Goal: Task Accomplishment & Management: Manage account settings

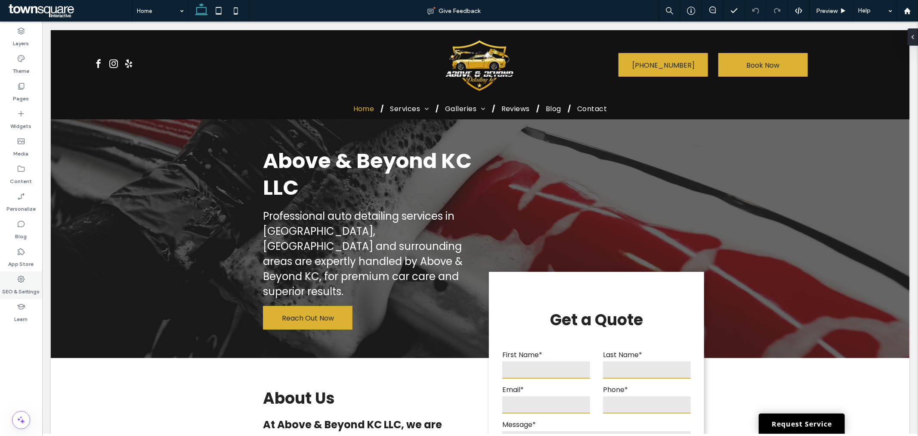
click at [34, 280] on div "SEO & Settings" at bounding box center [21, 285] width 42 height 28
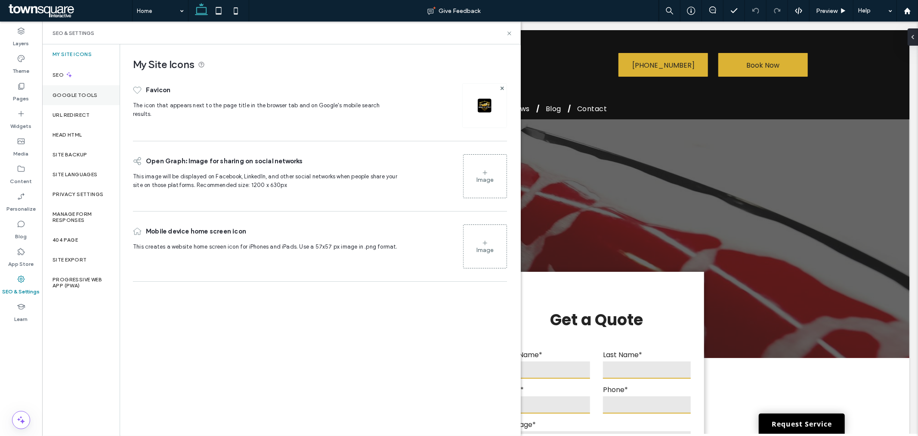
click at [95, 93] on label "Google Tools" at bounding box center [75, 95] width 45 height 6
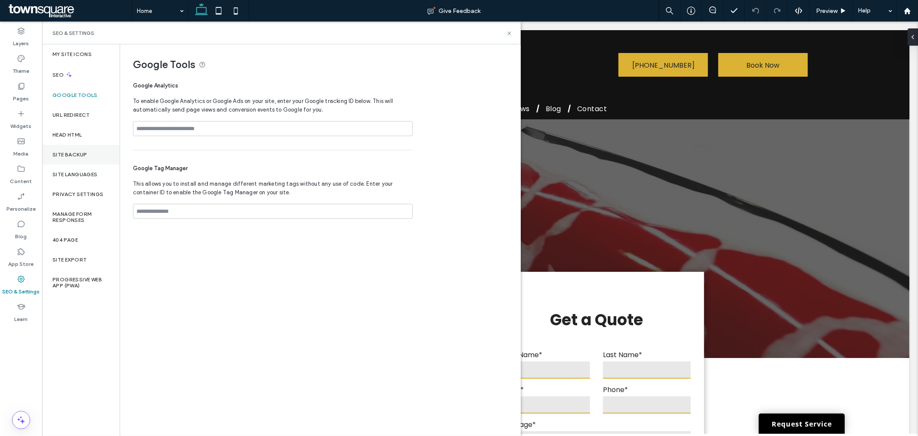
click at [101, 156] on div "Site Backup" at bounding box center [80, 155] width 77 height 20
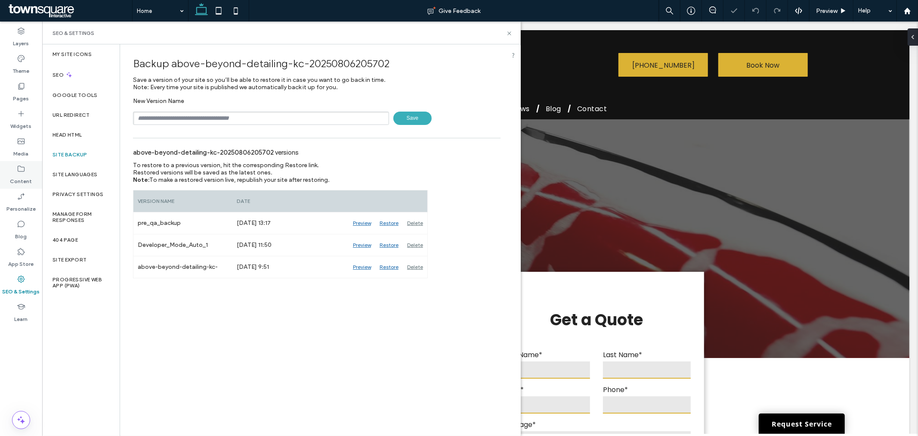
click at [14, 181] on label "Content" at bounding box center [21, 179] width 22 height 12
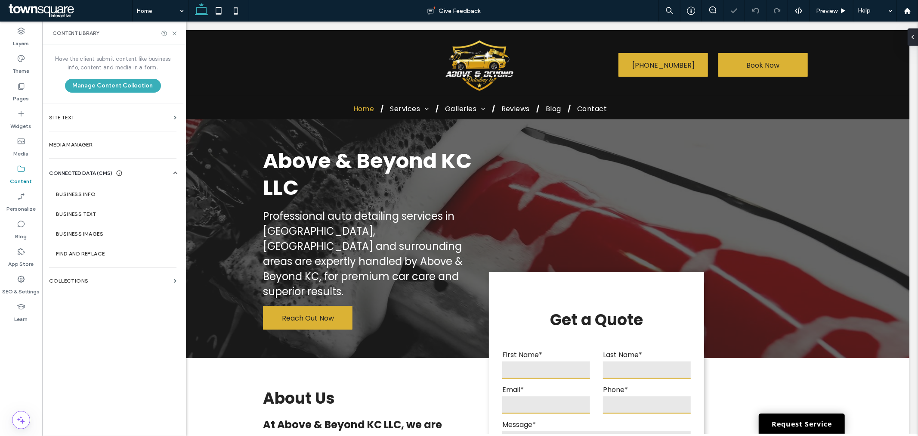
click at [119, 204] on div "Manage Form Responses" at bounding box center [80, 217] width 77 height 26
click at [118, 199] on section "Business Info" at bounding box center [114, 194] width 131 height 20
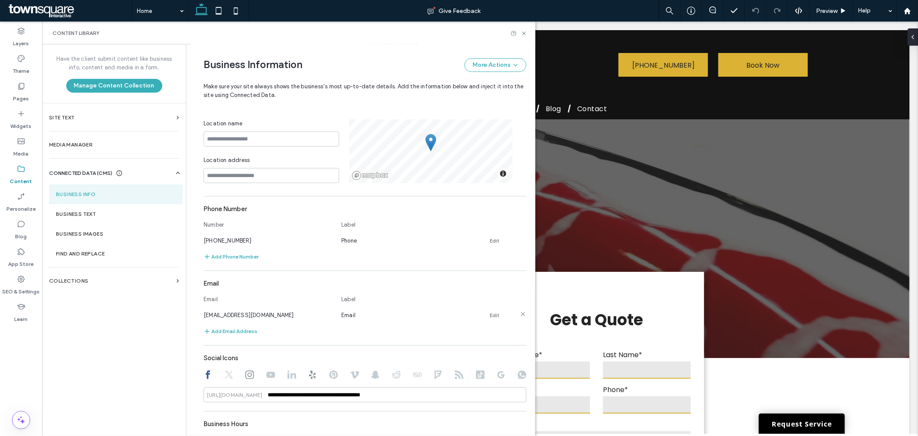
scroll to position [191, 0]
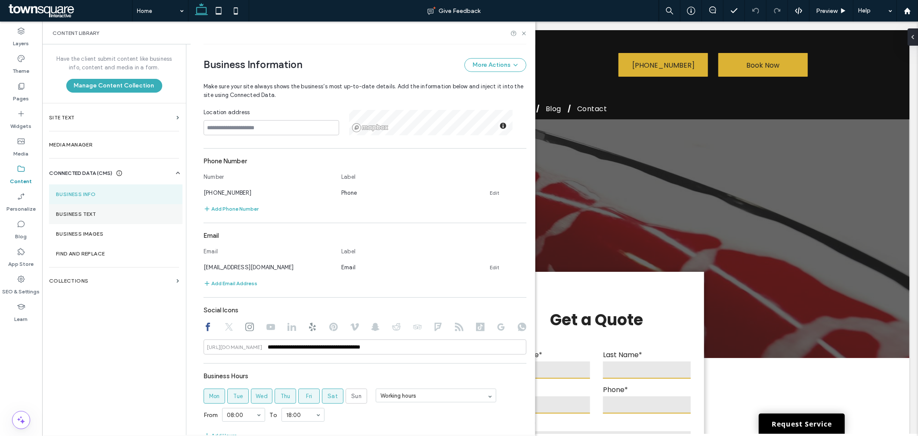
click at [130, 216] on label "Business Text" at bounding box center [116, 214] width 120 height 6
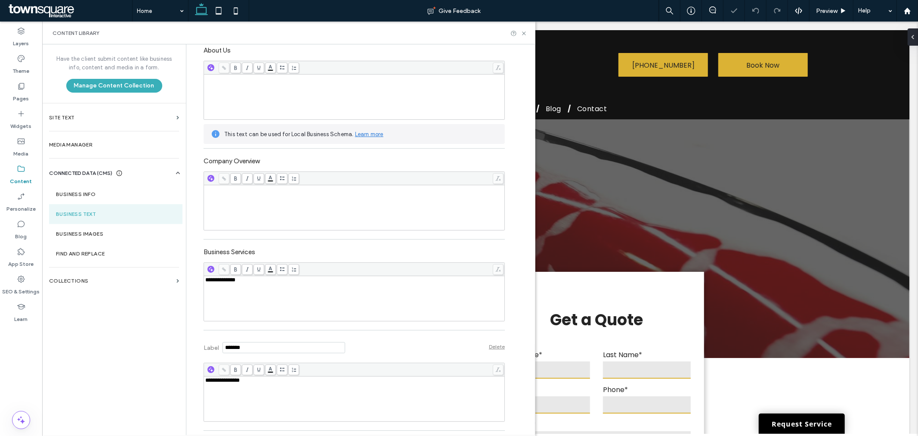
scroll to position [213, 0]
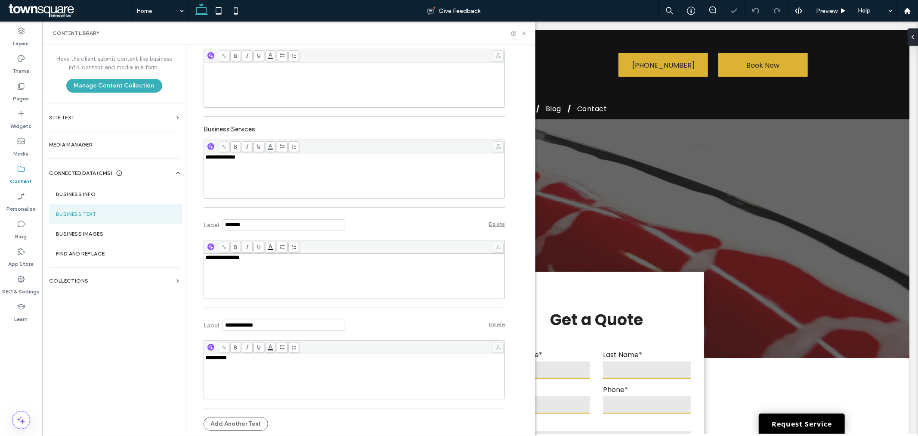
click at [230, 258] on span "**********" at bounding box center [222, 257] width 34 height 6
click at [521, 32] on icon at bounding box center [524, 33] width 6 height 6
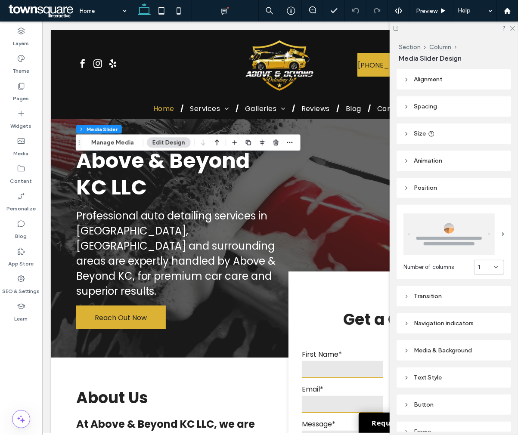
click at [130, 150] on div "Section Column Media Slider Manage Media Edit Design" at bounding box center [188, 142] width 225 height 16
click at [120, 143] on button "Manage Media" at bounding box center [113, 142] width 54 height 10
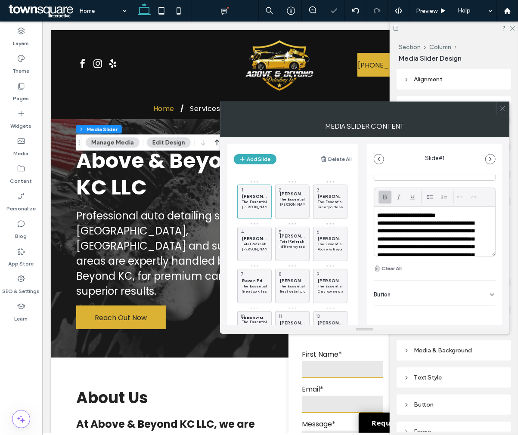
scroll to position [77, 0]
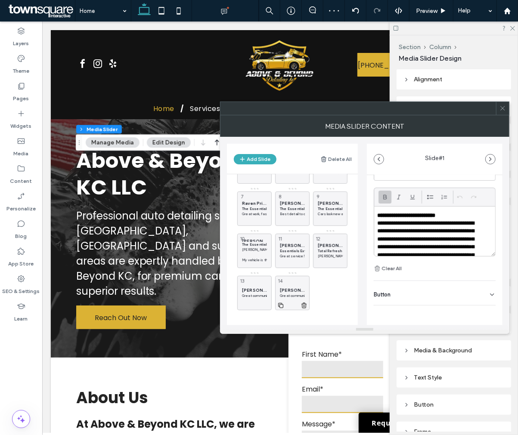
click at [304, 302] on icon at bounding box center [304, 306] width 7 height 8
click at [328, 251] on strong "Total Refresh Full Package" at bounding box center [342, 251] width 48 height 4
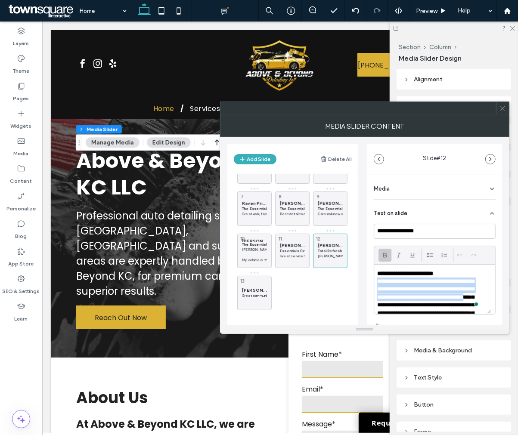
scroll to position [65, 0]
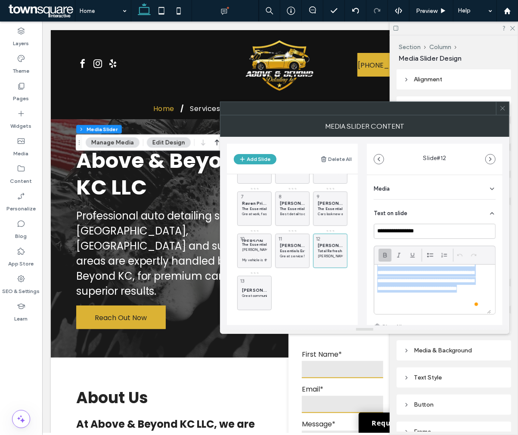
drag, startPoint x: 378, startPoint y: 280, endPoint x: 421, endPoint y: 319, distance: 58.5
click at [421, 319] on div "**********" at bounding box center [435, 278] width 122 height 108
paste div
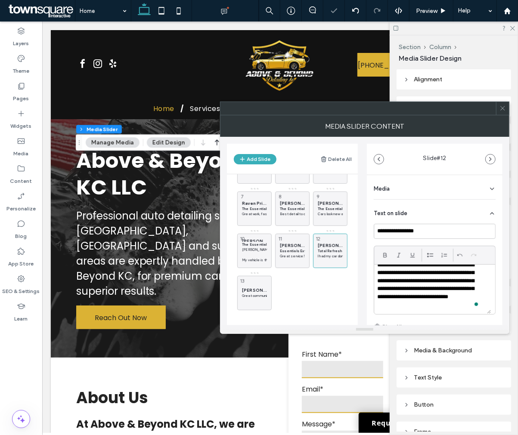
scroll to position [16, 0]
click at [455, 306] on p "**********" at bounding box center [428, 285] width 103 height 48
click at [502, 110] on icon at bounding box center [502, 108] width 6 height 6
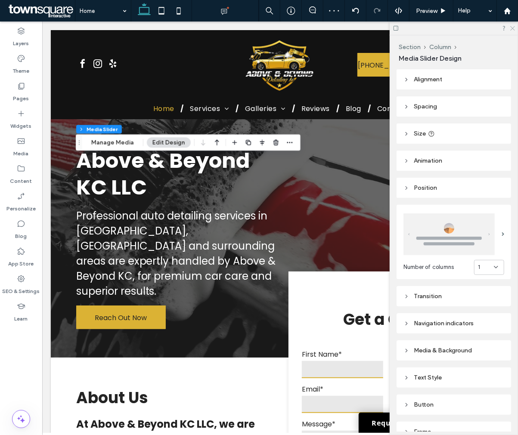
click at [513, 28] on use at bounding box center [512, 28] width 5 height 5
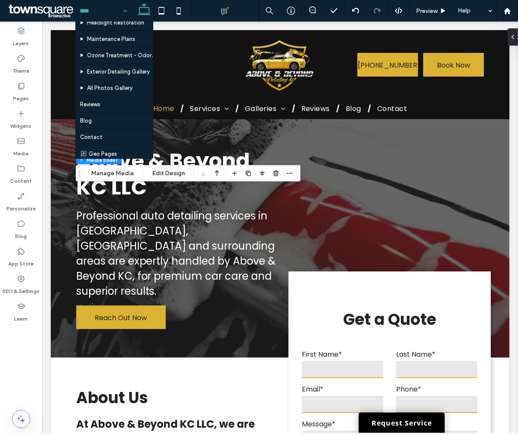
scroll to position [128, 0]
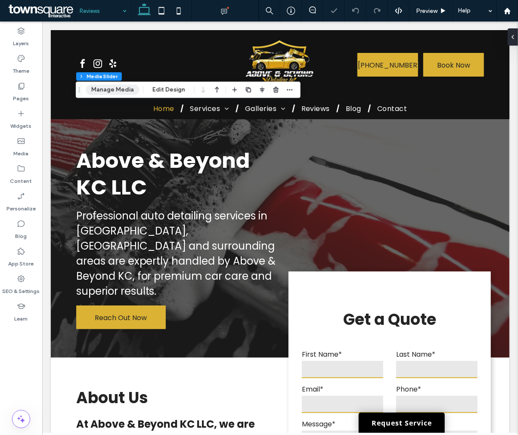
click at [127, 91] on button "Manage Media" at bounding box center [113, 90] width 54 height 10
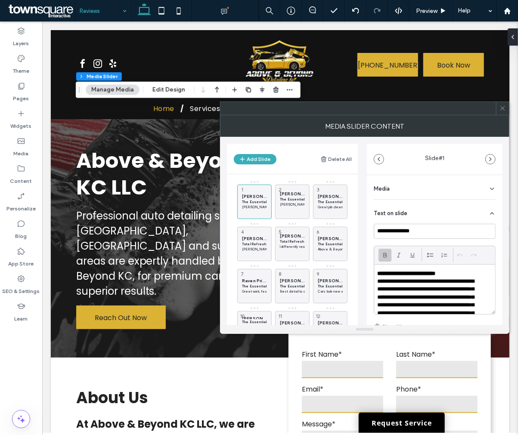
scroll to position [77, 0]
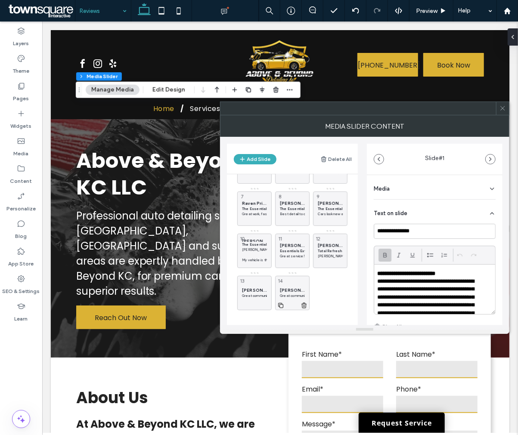
click at [304, 302] on icon at bounding box center [304, 306] width 7 height 8
click at [248, 291] on span "[PERSON_NAME]" at bounding box center [254, 291] width 25 height 6
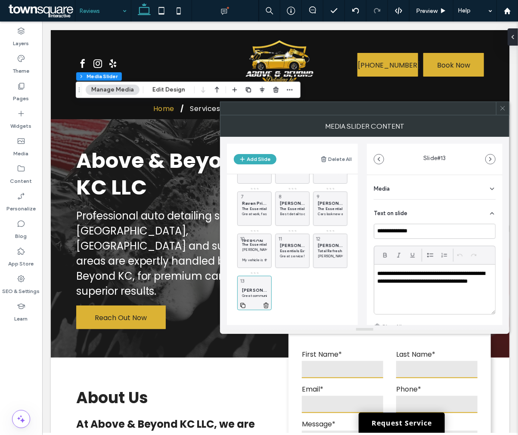
click at [263, 302] on icon at bounding box center [266, 306] width 7 height 8
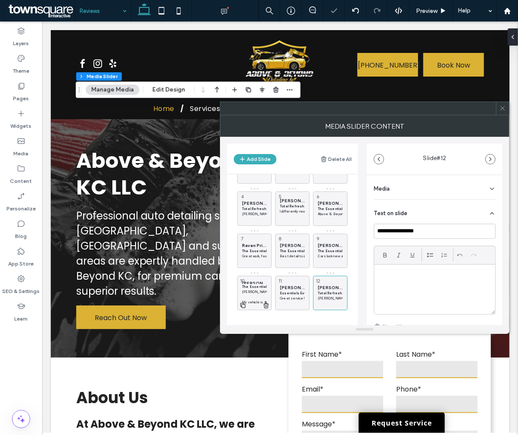
scroll to position [35, 0]
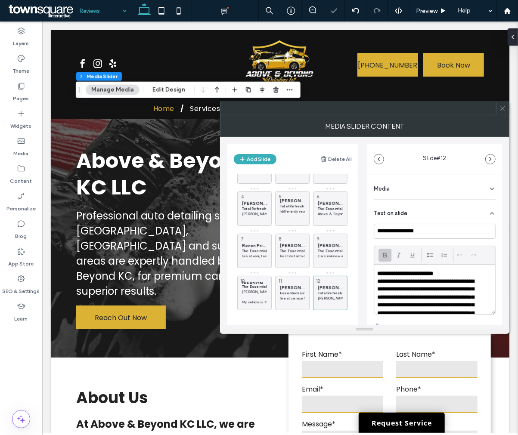
click at [505, 115] on div "MEDIA SLIDER CONTENT" at bounding box center [364, 126] width 289 height 22
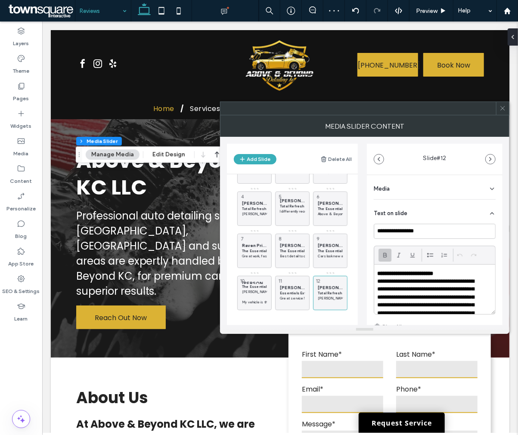
click at [505, 106] on icon at bounding box center [502, 108] width 6 height 6
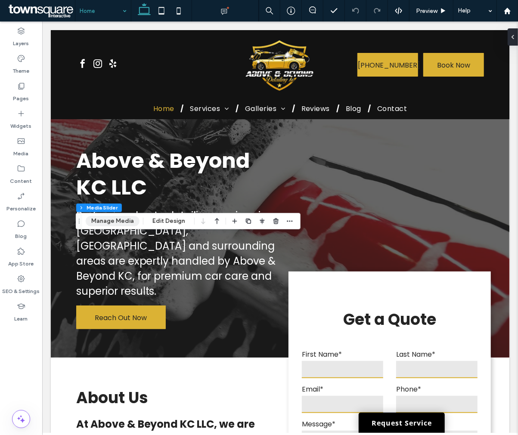
click at [124, 222] on button "Manage Media" at bounding box center [113, 221] width 54 height 10
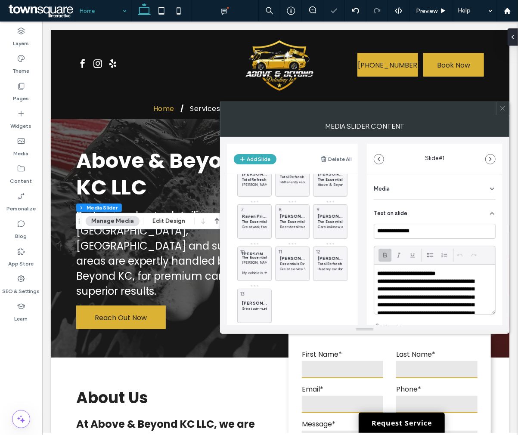
scroll to position [77, 0]
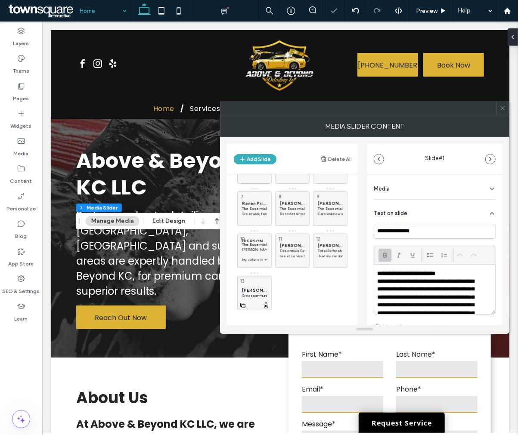
click at [264, 305] on use at bounding box center [265, 306] width 5 height 6
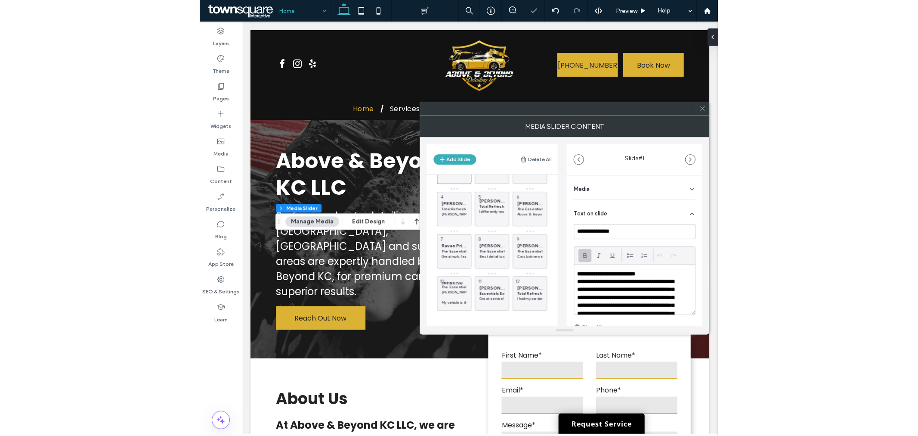
scroll to position [35, 0]
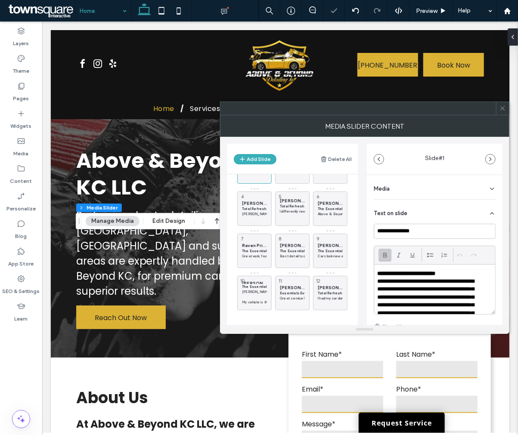
click at [497, 113] on div at bounding box center [502, 108] width 13 height 13
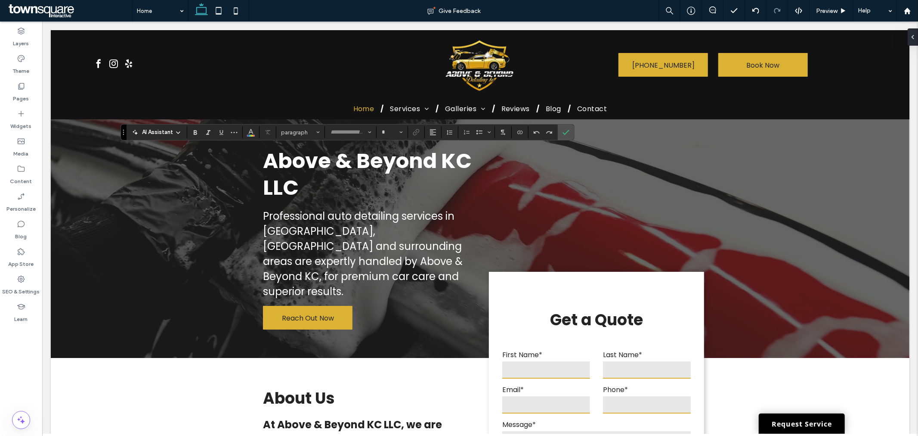
type input "*******"
type input "**"
click at [571, 129] on label "Confirm" at bounding box center [566, 131] width 13 height 15
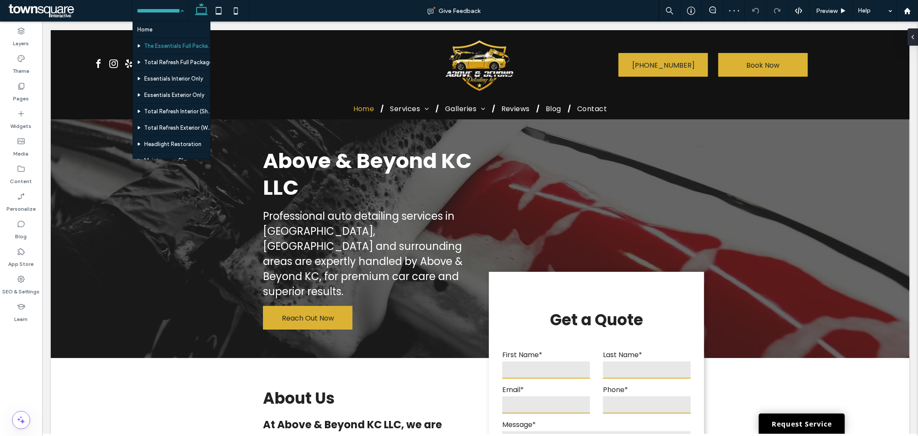
click at [139, 6] on input at bounding box center [158, 11] width 43 height 22
click at [152, 12] on input at bounding box center [158, 11] width 43 height 22
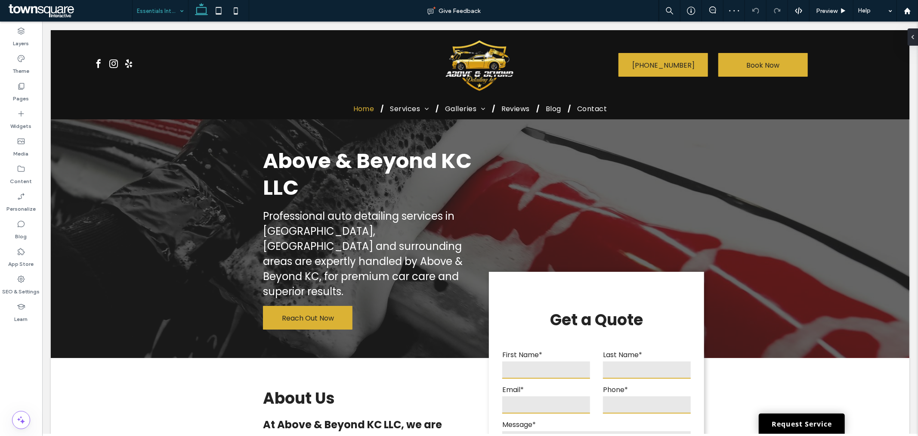
click at [183, 9] on div "Essentials Interior Only" at bounding box center [161, 11] width 56 height 22
click at [170, 13] on input at bounding box center [158, 11] width 43 height 22
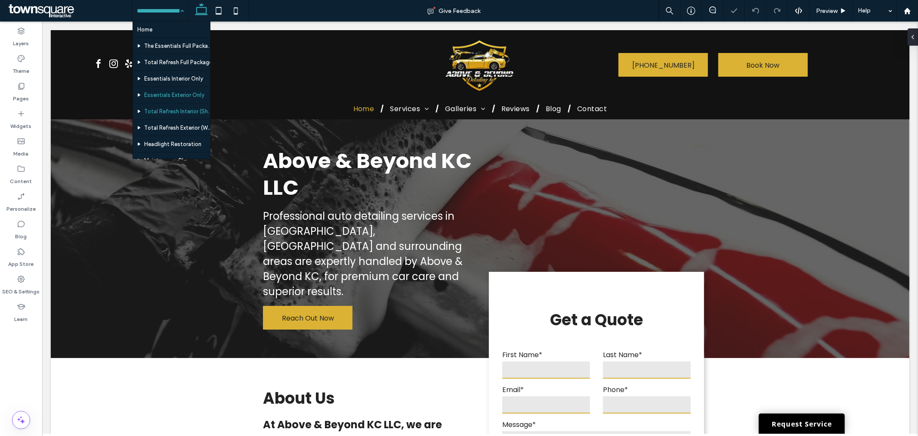
scroll to position [48, 0]
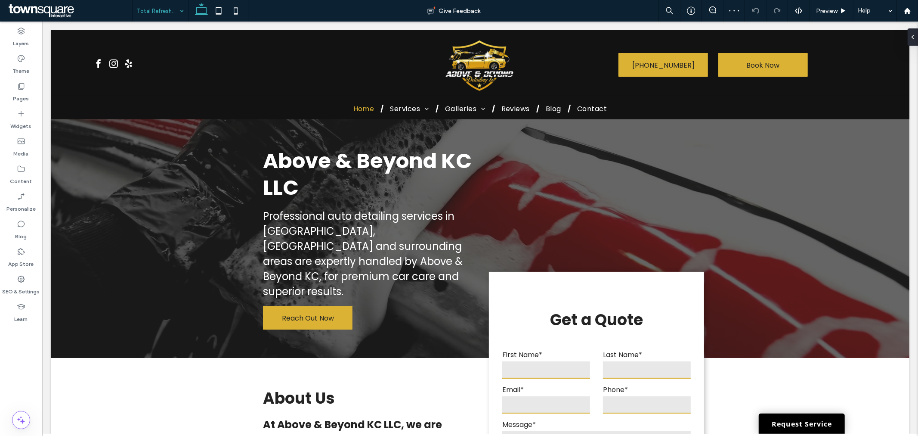
click at [177, 12] on div "Total Refresh Interior (Shampoo/Extraction)" at bounding box center [161, 11] width 56 height 22
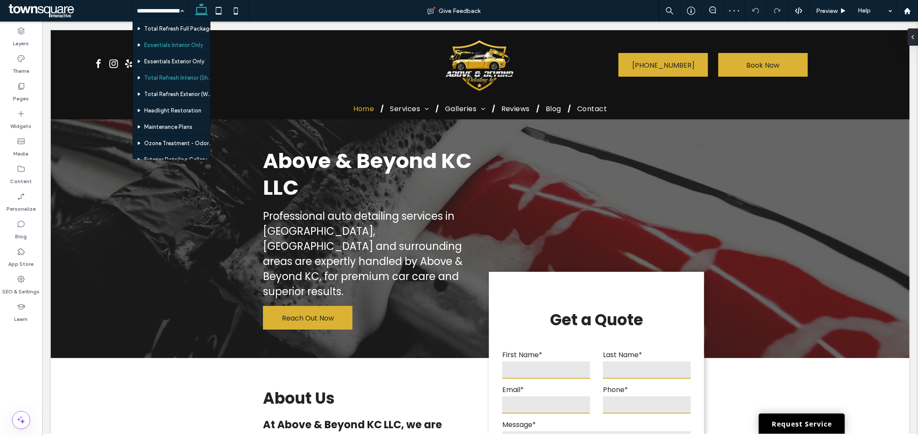
scroll to position [48, 0]
click at [176, 14] on div "Home The Essentials Full Package Total Refresh Full Package Essentials Interior…" at bounding box center [161, 11] width 56 height 22
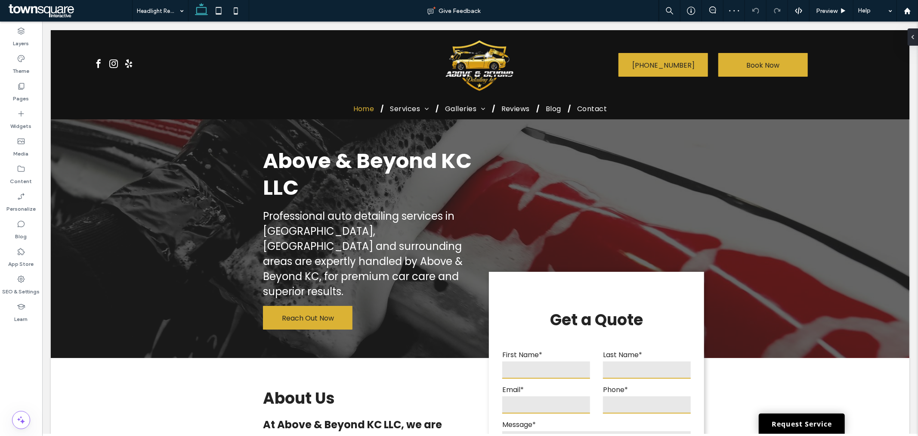
click at [174, 10] on input at bounding box center [158, 11] width 43 height 22
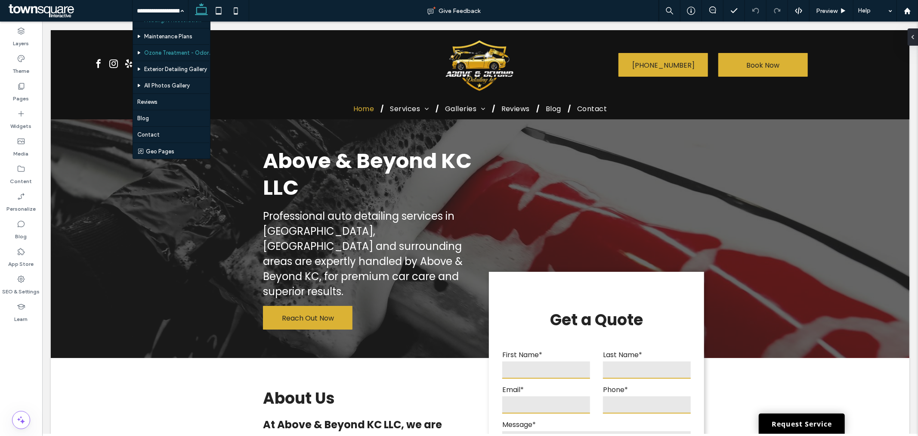
scroll to position [80, 0]
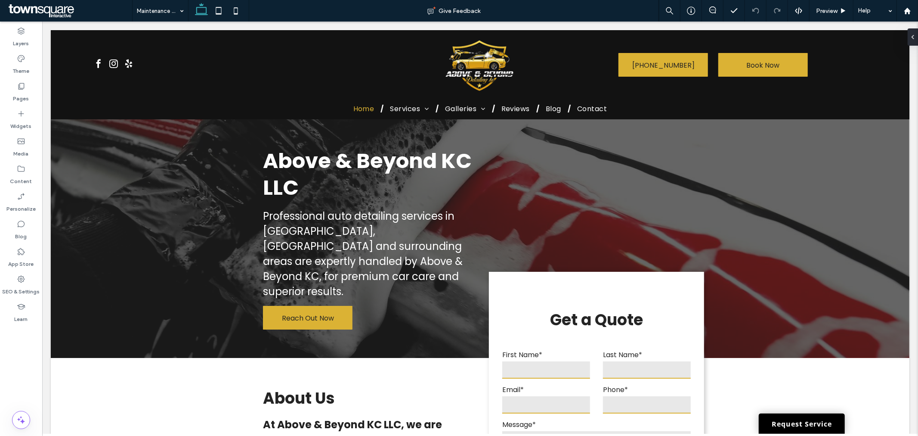
click at [158, 6] on input at bounding box center [158, 11] width 43 height 22
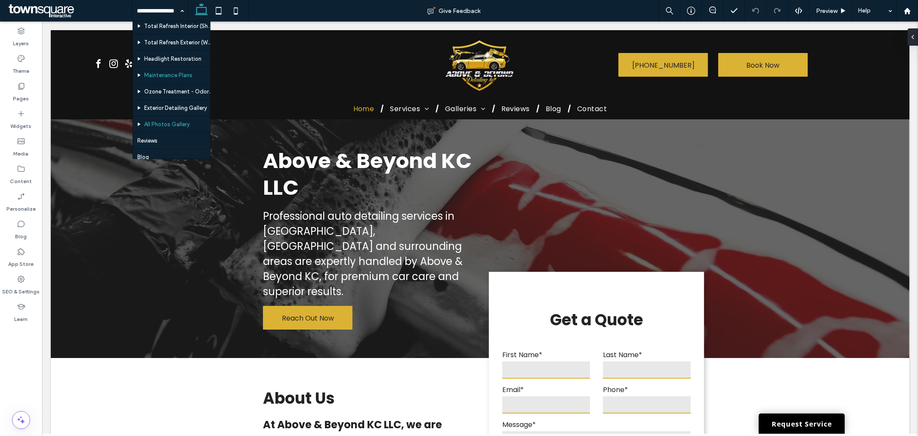
scroll to position [96, 0]
click at [179, 11] on div "Home The Essentials Full Package Total Refresh Full Package Essentials Interior…" at bounding box center [161, 11] width 56 height 22
click at [178, 13] on div "Home The Essentials Full Package Total Refresh Full Package Essentials Interior…" at bounding box center [161, 11] width 56 height 22
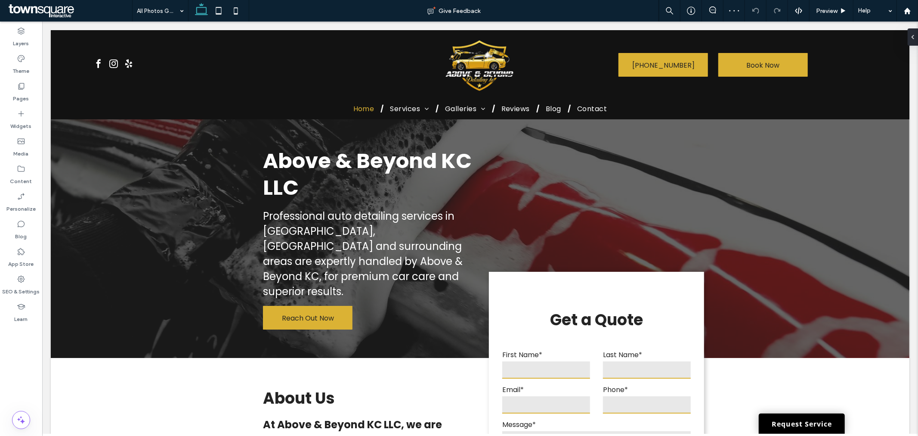
click at [171, 3] on input at bounding box center [158, 11] width 43 height 22
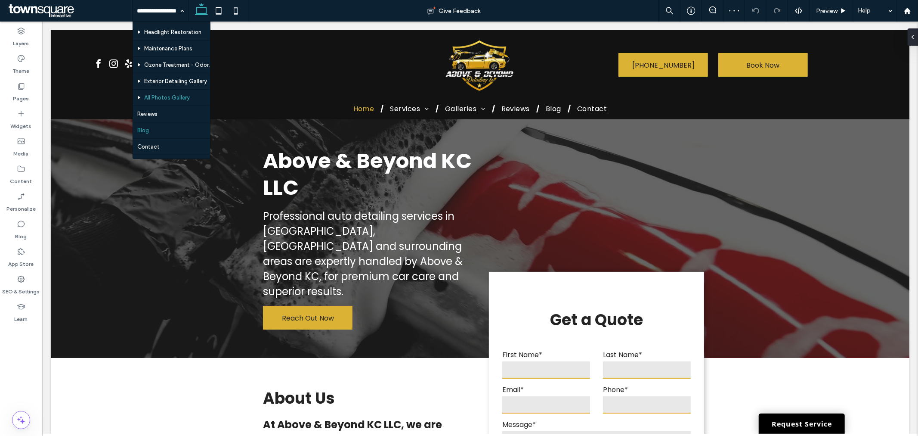
scroll to position [128, 0]
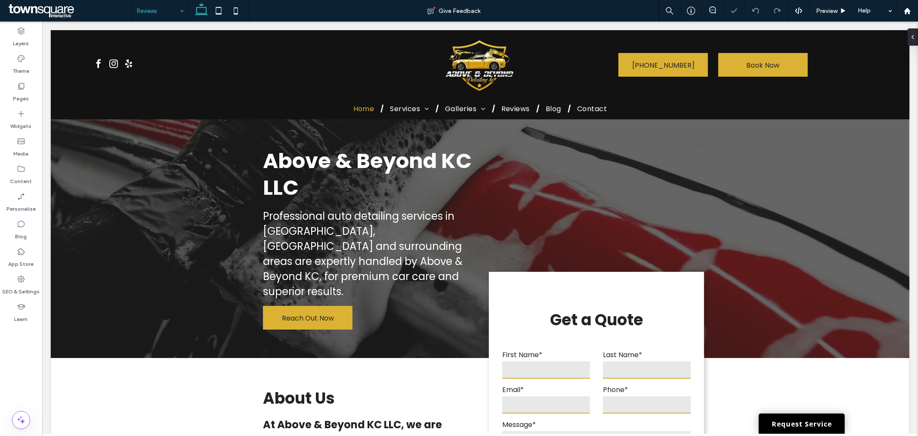
click at [179, 10] on div "Reviews" at bounding box center [161, 11] width 56 height 22
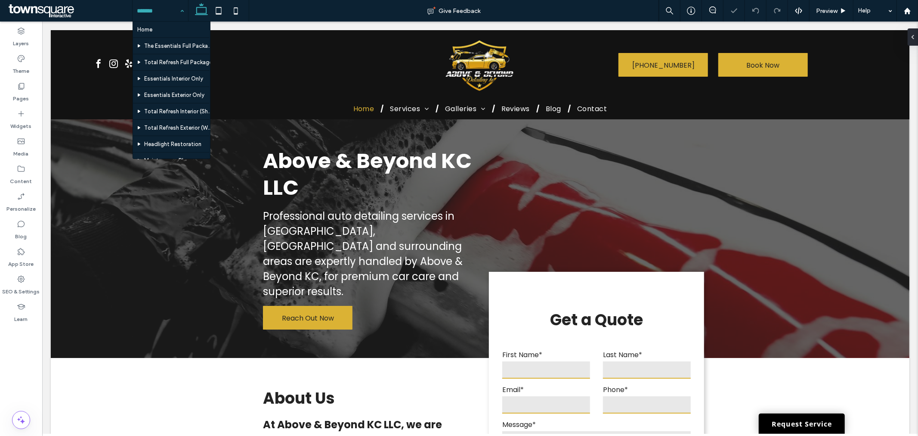
scroll to position [128, 0]
click at [182, 8] on div "Home The Essentials Full Package Total Refresh Full Package Essentials Interior…" at bounding box center [161, 11] width 56 height 22
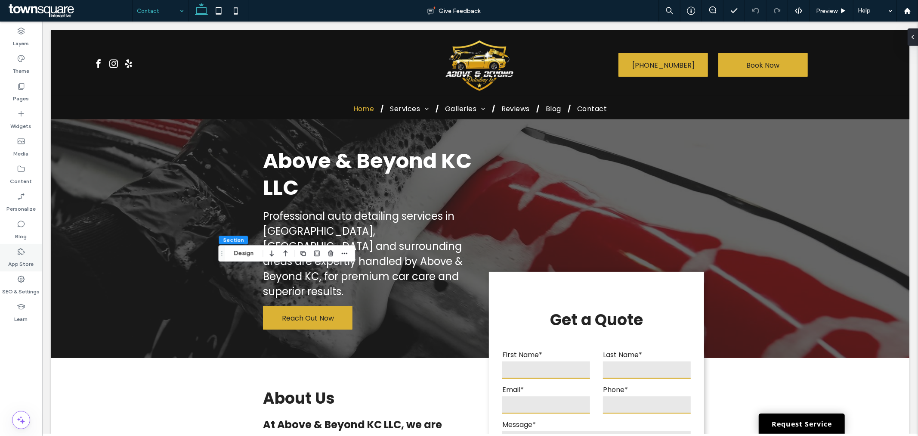
click at [24, 290] on label "SEO & Settings" at bounding box center [21, 289] width 37 height 12
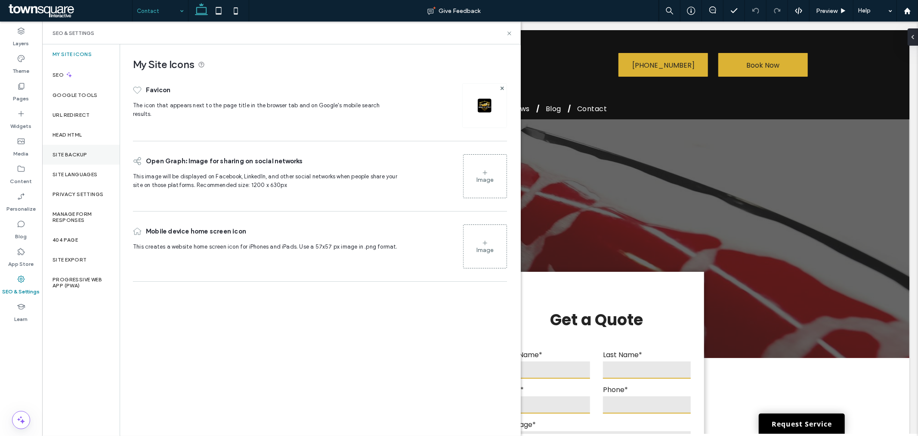
click at [84, 153] on label "Site Backup" at bounding box center [70, 155] width 34 height 6
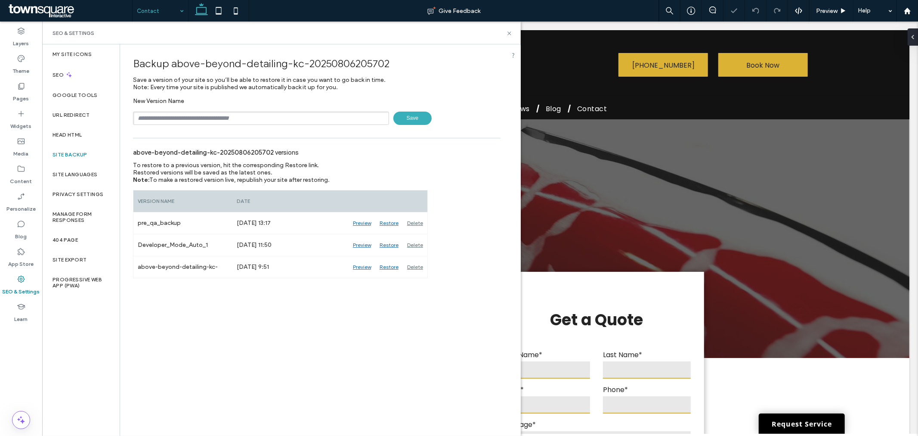
click at [169, 117] on input "text" at bounding box center [261, 118] width 256 height 13
type input "**********"
click at [430, 113] on span "Save" at bounding box center [413, 118] width 38 height 13
